Goal: Contribute content

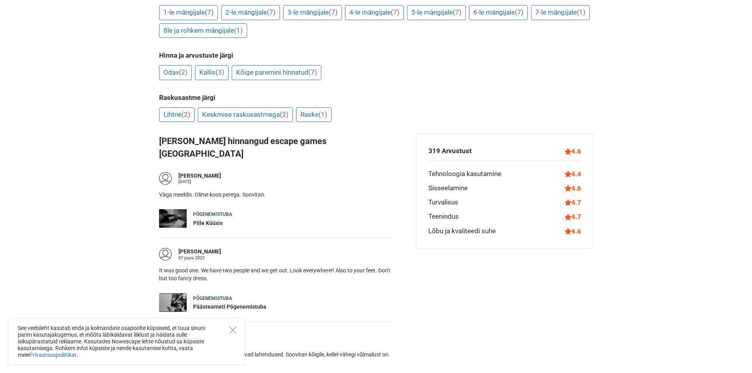
scroll to position [395, 0]
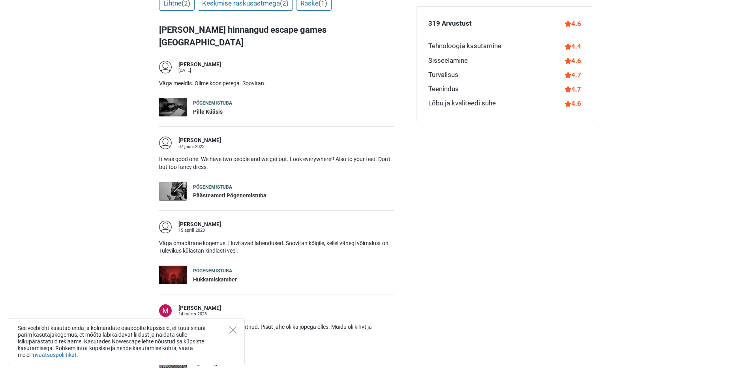
click at [237, 328] on div "See veebileht kasutab enda ja kolmandate osapoolte küpsiseid, et tuua sinuni pa…" at bounding box center [126, 341] width 237 height 47
click at [235, 331] on icon "Close" at bounding box center [232, 330] width 7 height 7
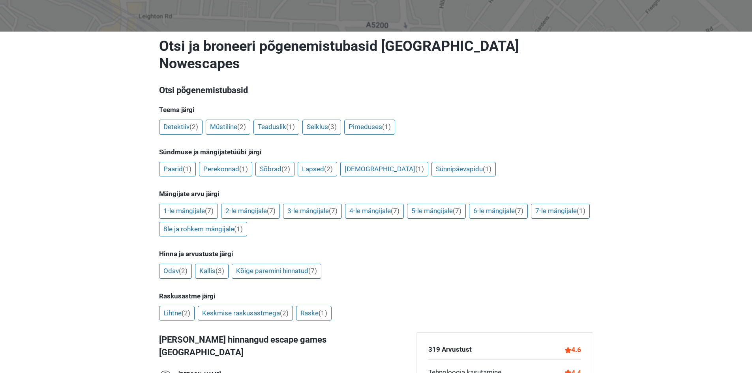
scroll to position [0, 0]
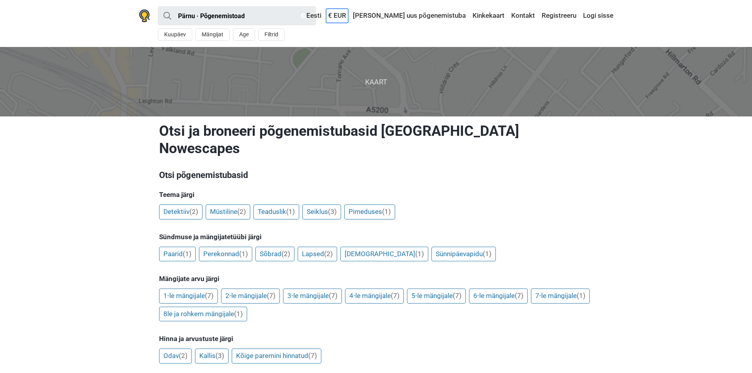
click at [348, 14] on link "€ EUR" at bounding box center [337, 16] width 22 height 14
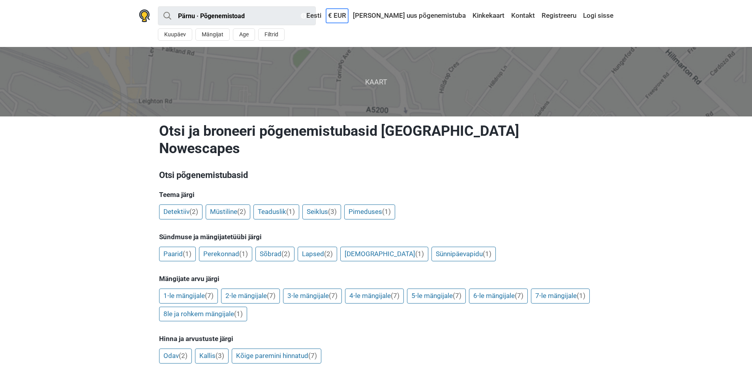
click at [348, 14] on link "€ EUR" at bounding box center [337, 16] width 22 height 14
click at [451, 17] on link "[PERSON_NAME] uus põgenemistuba" at bounding box center [409, 16] width 117 height 14
